Goal: Information Seeking & Learning: Learn about a topic

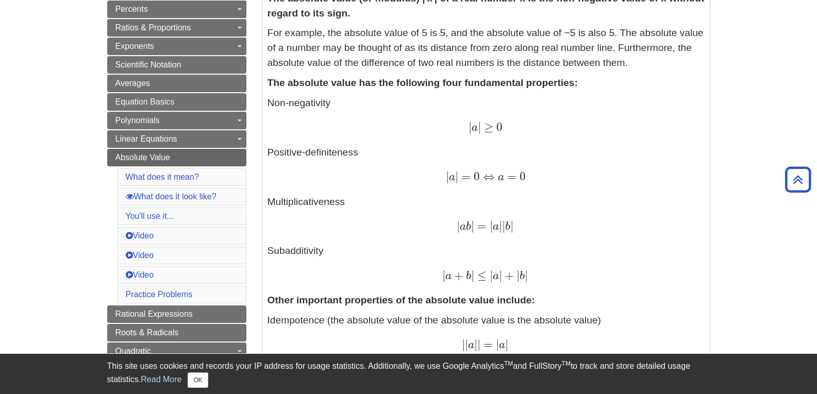
scroll to position [412, 0]
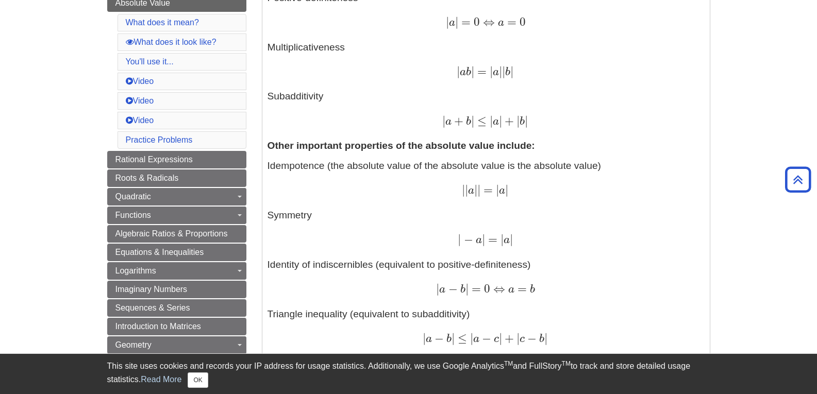
drag, startPoint x: 395, startPoint y: 205, endPoint x: 362, endPoint y: 214, distance: 34.4
click at [362, 214] on p "Idempotence (the absolute value of the absolute value is the absolute value) | …" at bounding box center [485, 302] width 437 height 287
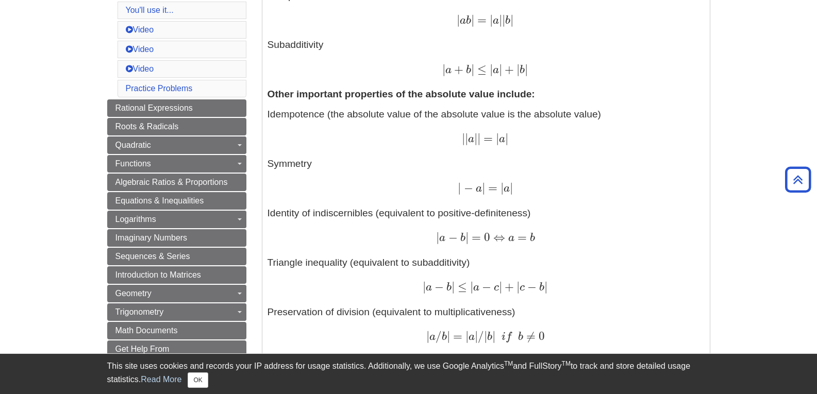
drag, startPoint x: 360, startPoint y: 226, endPoint x: 354, endPoint y: 239, distance: 14.3
click at [354, 239] on div "| a − b | = 0 ⇔ a = b | a − b | = 0 ⇔ a = b" at bounding box center [485, 238] width 437 height 15
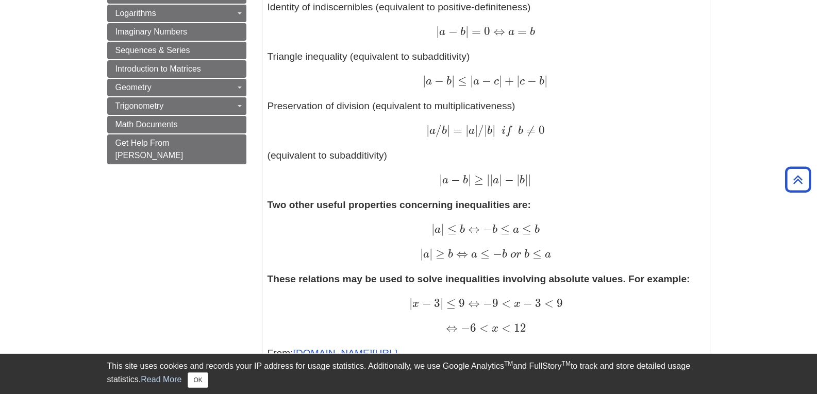
scroll to position [618, 0]
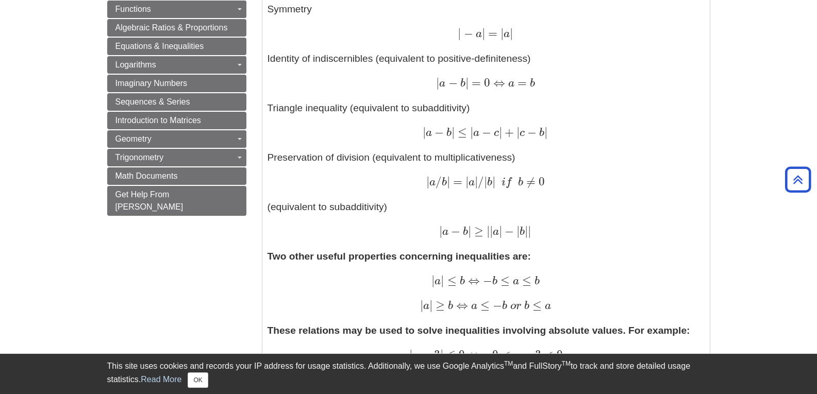
drag, startPoint x: 427, startPoint y: 250, endPoint x: 379, endPoint y: 265, distance: 50.2
click at [379, 265] on p "Two other useful properties concerning inequalities are: | a | ≤ b ⇔ − b ≤ a ≤ …" at bounding box center [485, 281] width 437 height 64
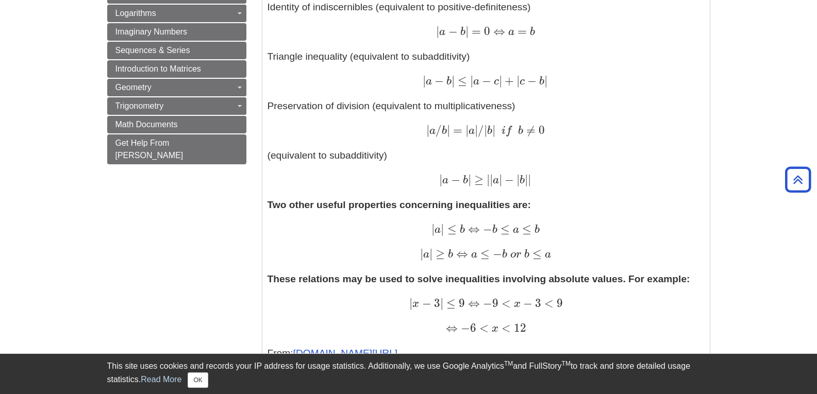
drag, startPoint x: 379, startPoint y: 265, endPoint x: 367, endPoint y: 272, distance: 13.4
drag, startPoint x: 377, startPoint y: 228, endPoint x: 343, endPoint y: 232, distance: 34.8
click at [343, 232] on div "| a | ≤ b ⇔ − b ≤ a ≤ b | a | ≤ b ⇔ − b ≤ a ≤ b" at bounding box center [485, 230] width 437 height 15
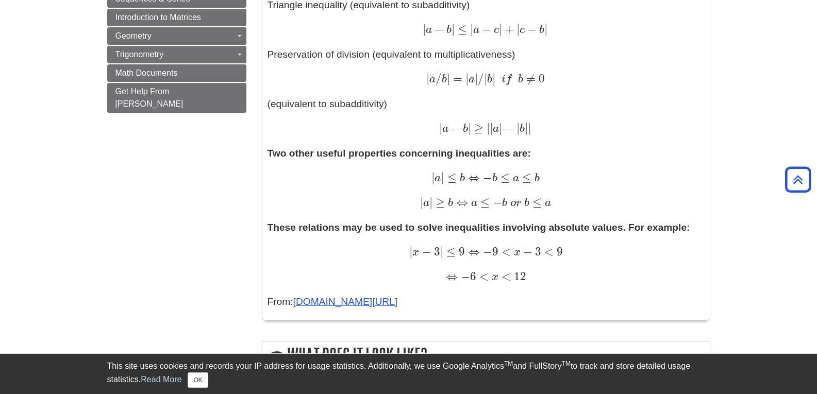
scroll to position [515, 0]
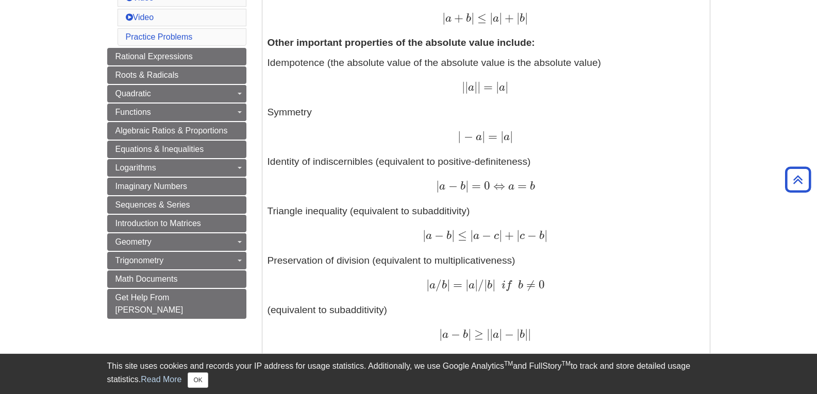
drag, startPoint x: 401, startPoint y: 204, endPoint x: 385, endPoint y: 211, distance: 17.5
click at [385, 211] on p "Idempotence (the absolute value of the absolute value is the absolute value) | …" at bounding box center [485, 199] width 437 height 287
click at [384, 211] on p "Idempotence (the absolute value of the absolute value is the absolute value) | …" at bounding box center [485, 199] width 437 height 287
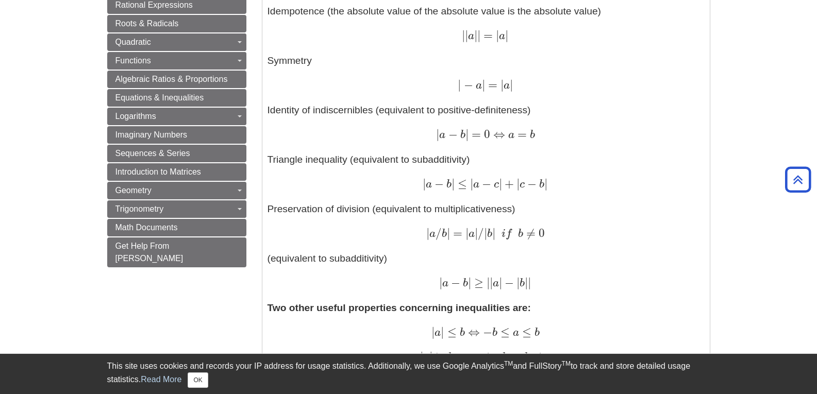
scroll to position [670, 0]
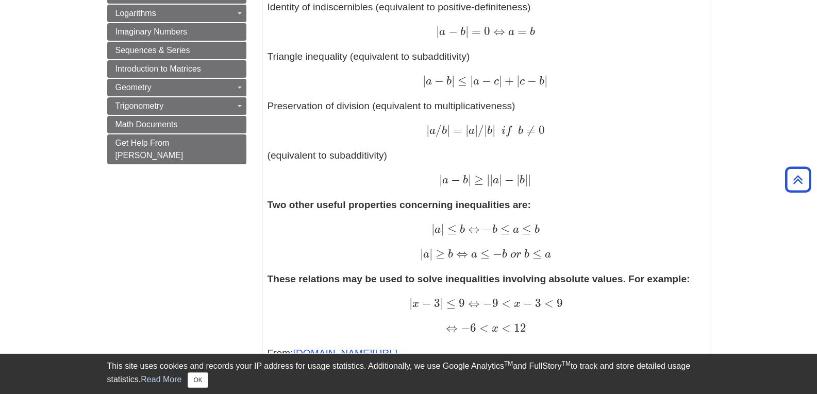
drag, startPoint x: 403, startPoint y: 213, endPoint x: 384, endPoint y: 222, distance: 21.2
click at [384, 222] on p "Two other useful properties concerning inequalities are: | a | ≤ b ⇔ − b ≤ a ≤ …" at bounding box center [485, 230] width 437 height 64
drag, startPoint x: 338, startPoint y: 211, endPoint x: 318, endPoint y: 218, distance: 20.4
click at [318, 218] on p "Two other useful properties concerning inequalities are: | a | ≤ b ⇔ − b ≤ a ≤ …" at bounding box center [485, 230] width 437 height 64
copy strong "Two other useful properties concerning inequalities are:"
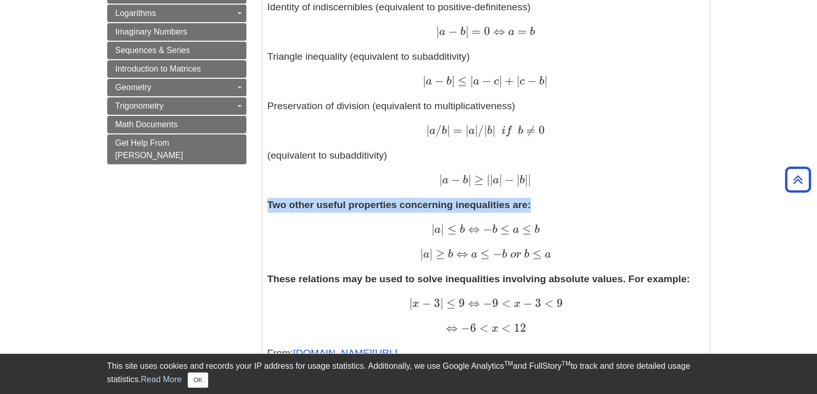
drag, startPoint x: 269, startPoint y: 205, endPoint x: 534, endPoint y: 201, distance: 265.4
click at [534, 201] on p "Two other useful properties concerning inequalities are: | a | ≤ b ⇔ − b ≤ a ≤ …" at bounding box center [485, 230] width 437 height 64
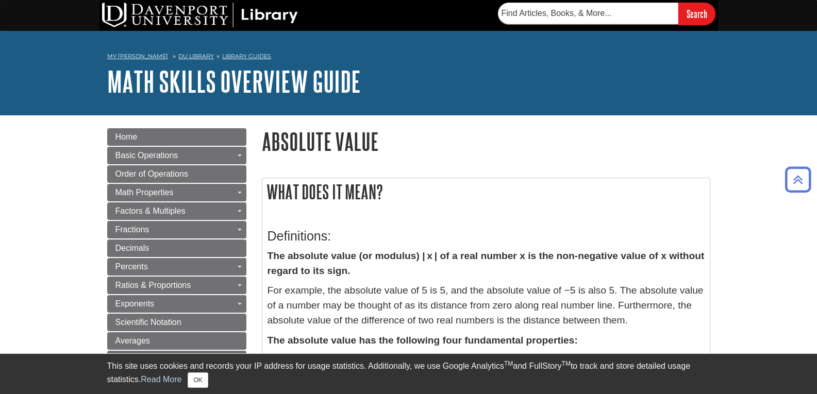
scroll to position [155, 0]
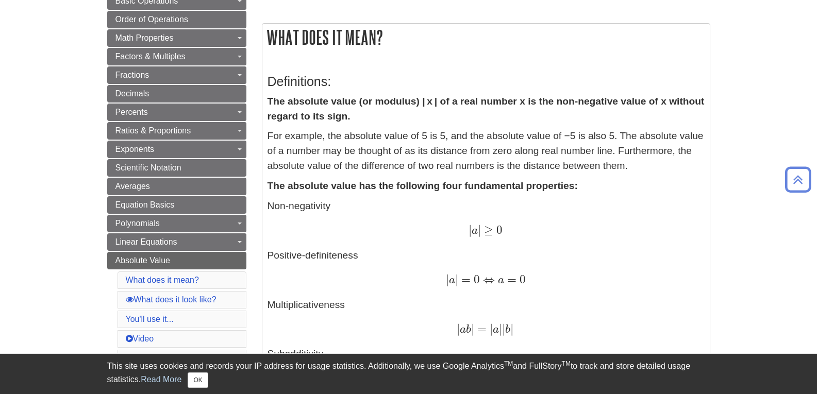
drag, startPoint x: 431, startPoint y: 208, endPoint x: 360, endPoint y: 224, distance: 73.0
click at [360, 224] on div "| a | ≥ 0 | a | ≥ 0" at bounding box center [485, 231] width 437 height 15
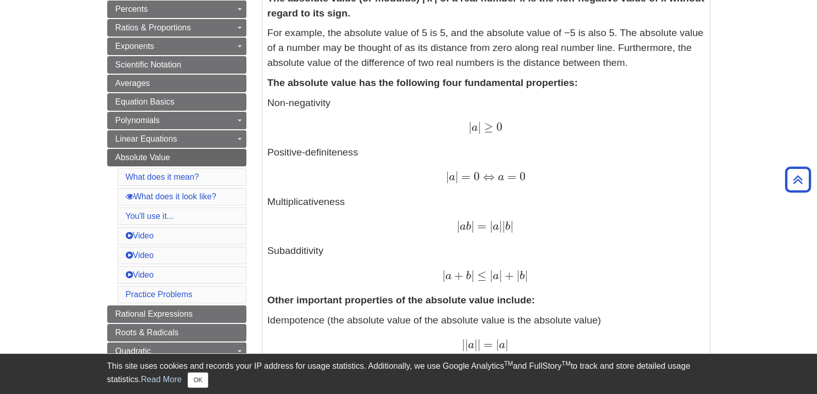
copy p "Positive-definiteness"
drag, startPoint x: 268, startPoint y: 152, endPoint x: 359, endPoint y: 147, distance: 90.8
click at [359, 147] on p "Non-negativity | a | ≥ 0 | a | ≥ 0 Positive-definiteness | a | = 0 ⇔ a = 0 | a …" at bounding box center [485, 190] width 437 height 188
copy span "| a | = 0 ⇔ a = 0"
drag, startPoint x: 437, startPoint y: 166, endPoint x: 536, endPoint y: 179, distance: 99.8
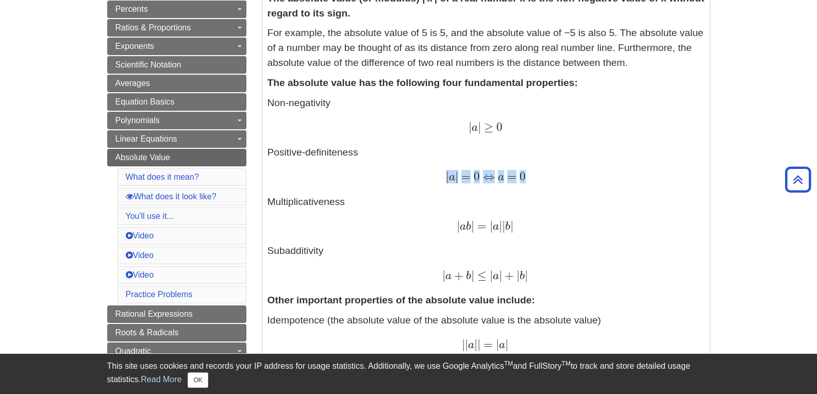
click at [536, 179] on p "Non-negativity | a | ≥ 0 | a | ≥ 0 Positive-definiteness | a | = 0 ⇔ a = 0 | a …" at bounding box center [485, 190] width 437 height 188
copy span "| a | = 0 ⇔ a = 0"
click at [389, 241] on p "Non-negativity | a | ≥ 0 | a | ≥ 0 Positive-definiteness | a | = 0 ⇔ a = 0 | a …" at bounding box center [485, 190] width 437 height 188
drag, startPoint x: 389, startPoint y: 241, endPoint x: 368, endPoint y: 255, distance: 24.9
click at [368, 255] on p "Non-negativity | a | ≥ 0 | a | ≥ 0 Positive-definiteness | a | = 0 ⇔ a = 0 | a …" at bounding box center [485, 190] width 437 height 188
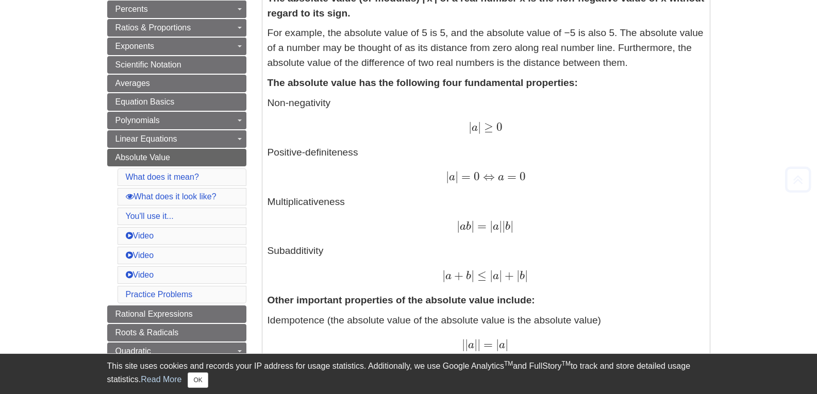
scroll to position [0, 0]
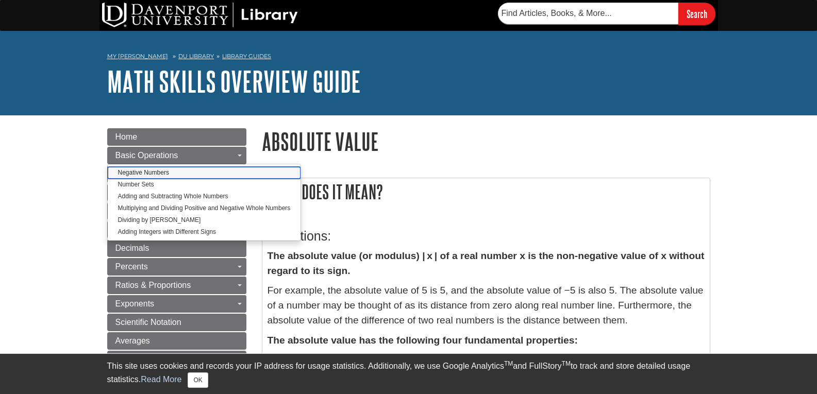
click at [196, 172] on link "Negative Numbers" at bounding box center [204, 173] width 193 height 12
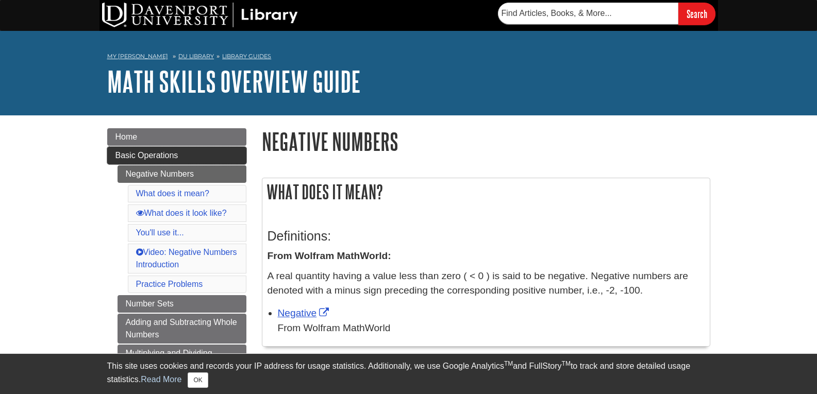
click at [159, 158] on span "Basic Operations" at bounding box center [146, 155] width 63 height 9
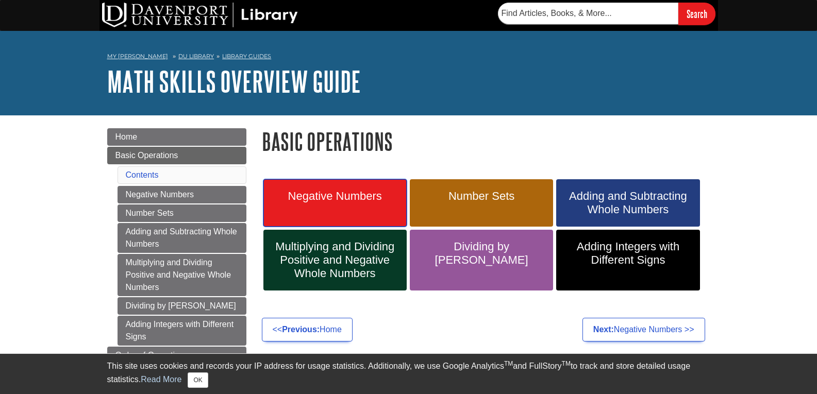
click at [351, 190] on span "Negative Numbers" at bounding box center [335, 196] width 128 height 13
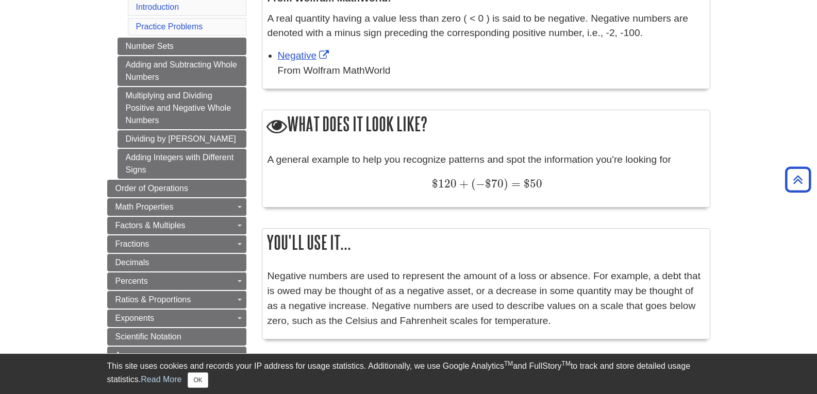
scroll to position [309, 0]
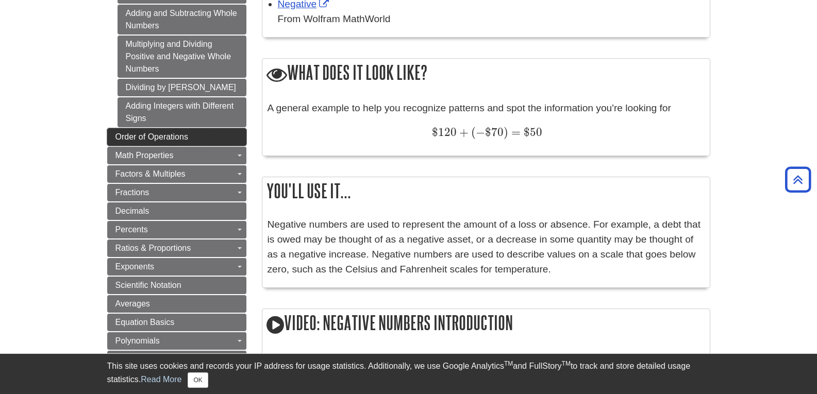
click at [157, 137] on span "Order of Operations" at bounding box center [151, 136] width 73 height 9
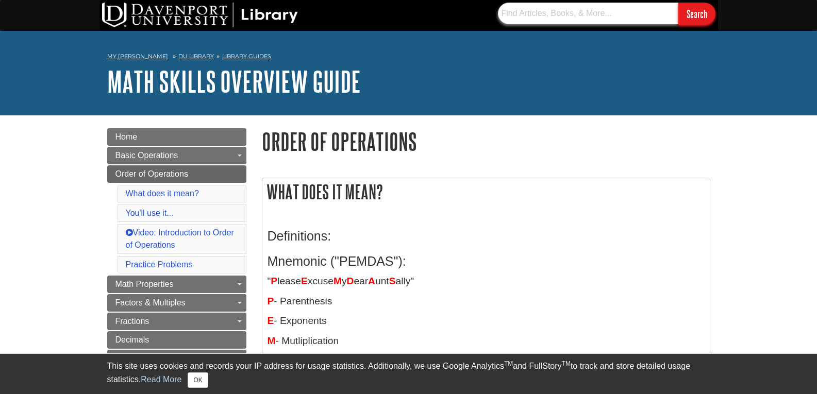
click at [557, 13] on input "text" at bounding box center [588, 14] width 180 height 22
type input "negative number of absolute value"
click at [678, 3] on input "Search" at bounding box center [696, 14] width 37 height 22
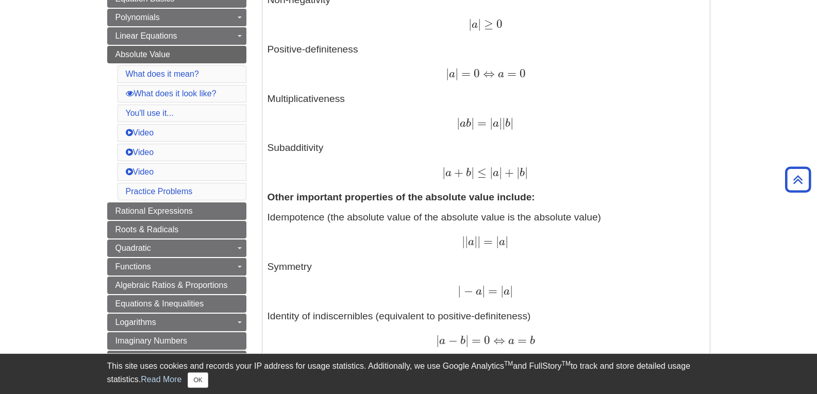
scroll to position [412, 0]
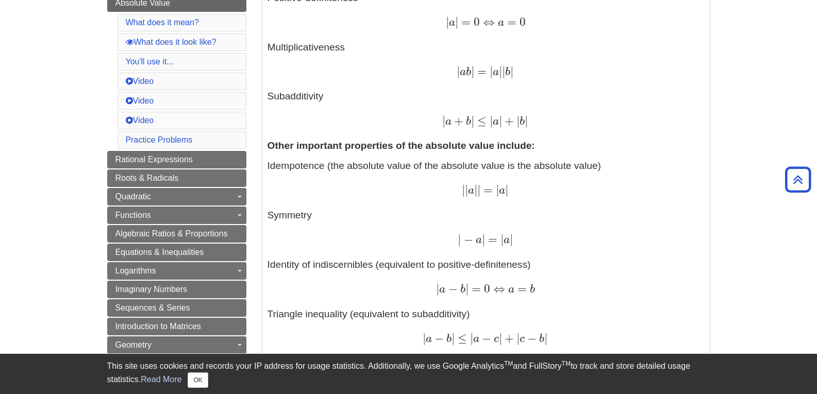
drag, startPoint x: 368, startPoint y: 216, endPoint x: 307, endPoint y: 222, distance: 61.6
click at [307, 222] on p "Idempotence (the absolute value of the absolute value is the absolute value) | …" at bounding box center [485, 302] width 437 height 287
drag, startPoint x: 380, startPoint y: 139, endPoint x: 345, endPoint y: 162, distance: 41.7
click at [344, 161] on p "Idempotence (the absolute value of the absolute value is the absolute value) | …" at bounding box center [485, 302] width 437 height 287
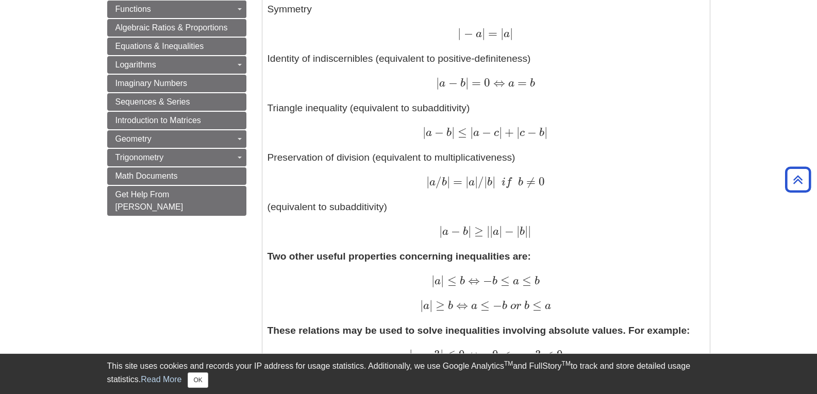
scroll to position [670, 0]
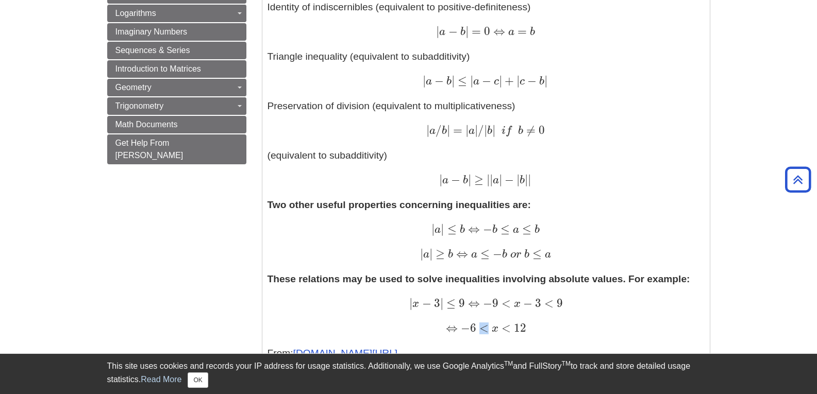
drag, startPoint x: 480, startPoint y: 329, endPoint x: 486, endPoint y: 331, distance: 6.0
click at [486, 331] on span "<" at bounding box center [482, 328] width 12 height 14
copy span "<"
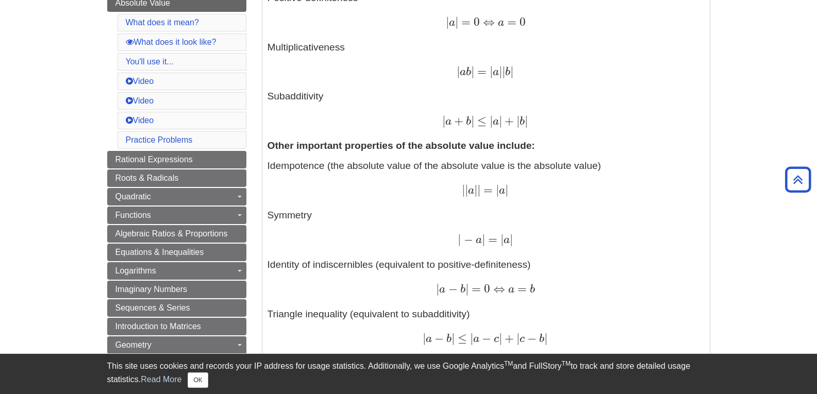
scroll to position [258, 0]
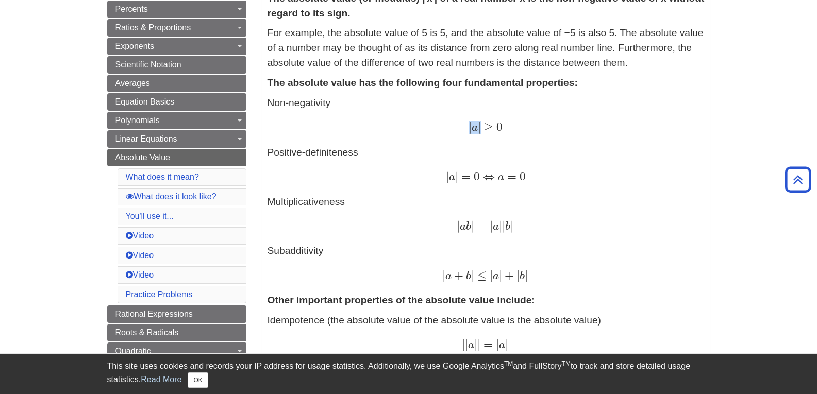
copy span "| a |"
drag, startPoint x: 467, startPoint y: 129, endPoint x: 480, endPoint y: 130, distance: 12.9
click at [480, 130] on div "| a | ≥ 0 | a | ≥ 0" at bounding box center [485, 128] width 437 height 15
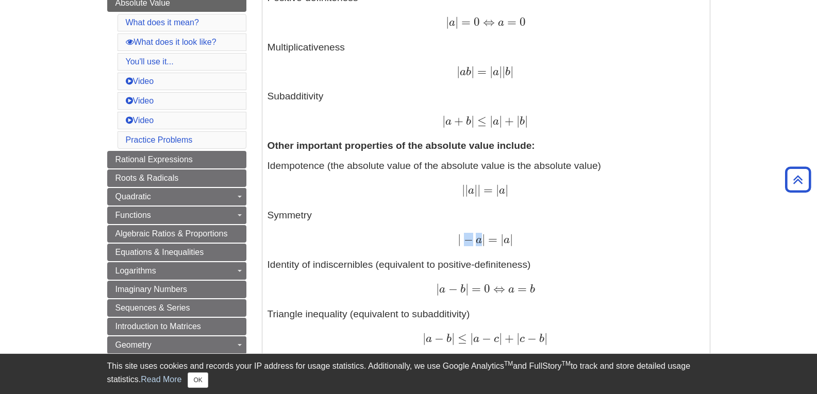
drag, startPoint x: 467, startPoint y: 239, endPoint x: 479, endPoint y: 242, distance: 11.6
click at [479, 242] on span "| − a | = | a |" at bounding box center [485, 238] width 55 height 13
copy span "− a"
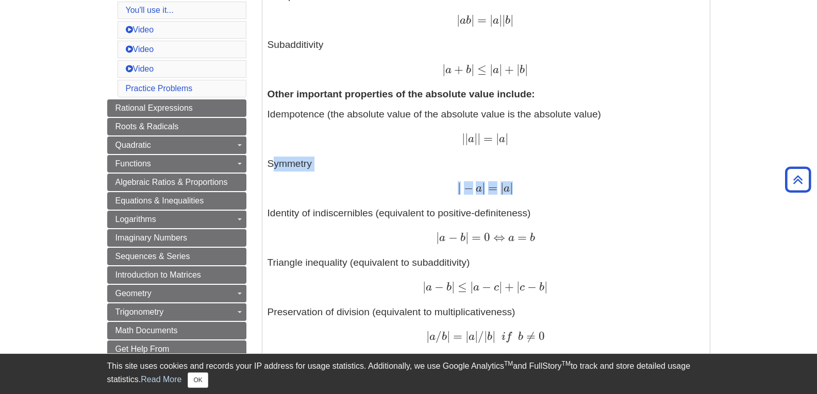
copy p "Symmetry | − a | = | a |"
drag, startPoint x: 267, startPoint y: 162, endPoint x: 519, endPoint y: 180, distance: 252.2
click at [519, 180] on p "Idempotence (the absolute value of the absolute value is the absolute value) | …" at bounding box center [485, 250] width 437 height 287
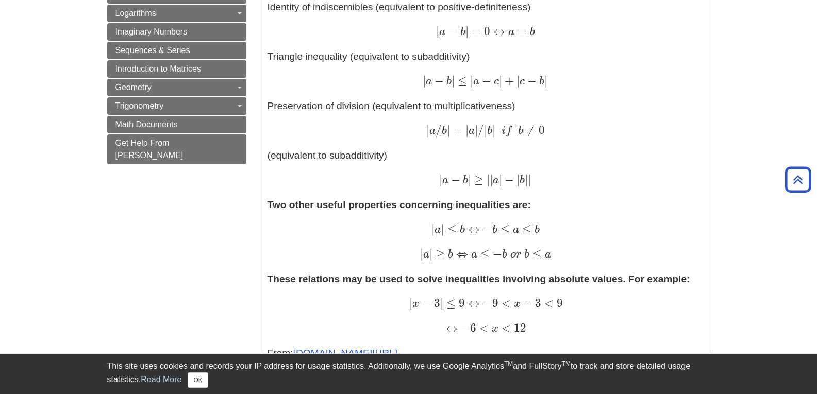
scroll to position [515, 0]
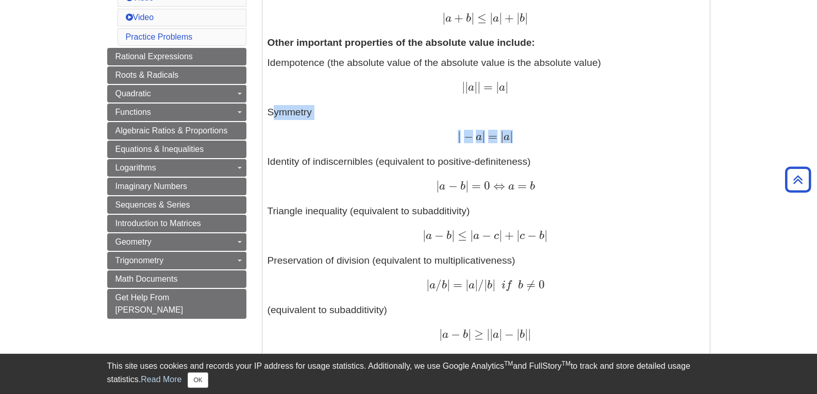
click at [451, 136] on div "| − a | = | a | | − a | = | a |" at bounding box center [485, 137] width 437 height 15
drag, startPoint x: 456, startPoint y: 132, endPoint x: 526, endPoint y: 138, distance: 70.3
click at [526, 138] on div "| − a | = | a | | − a | = | a |" at bounding box center [485, 137] width 437 height 15
copy span "| − a | = | a |"
click at [392, 216] on p "Idempotence (the absolute value of the absolute value is the absolute value) | …" at bounding box center [485, 199] width 437 height 287
